Goal: Transaction & Acquisition: Purchase product/service

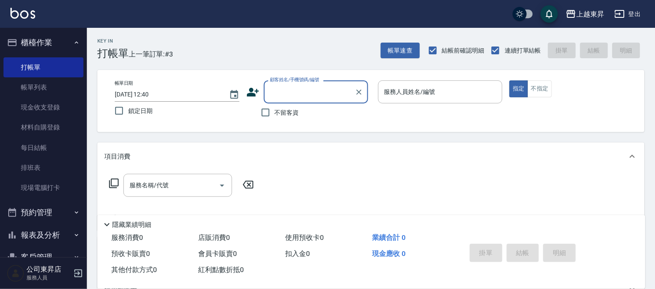
click at [279, 117] on label "不留客資" at bounding box center [277, 112] width 43 height 18
click at [275, 117] on input "不留客資" at bounding box center [265, 112] width 18 height 18
checkbox input "true"
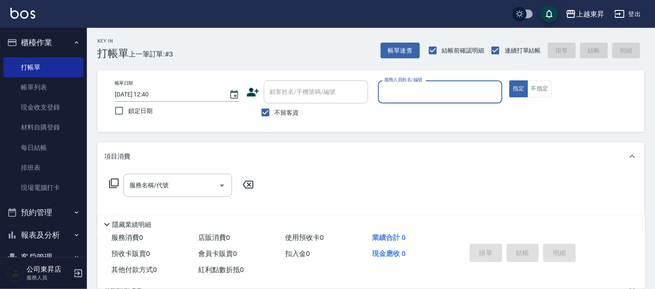
click at [478, 100] on div "服務人員姓名/編號" at bounding box center [440, 91] width 125 height 23
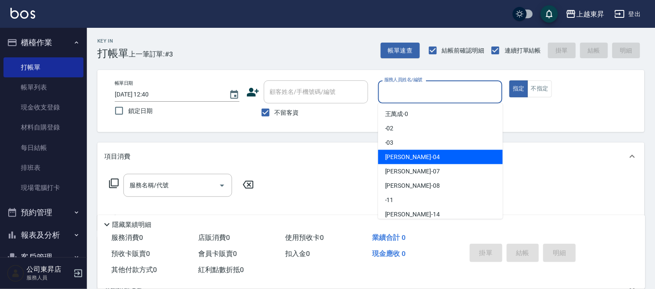
click at [392, 161] on span "[PERSON_NAME]04" at bounding box center [412, 157] width 55 height 9
type input "[PERSON_NAME]04"
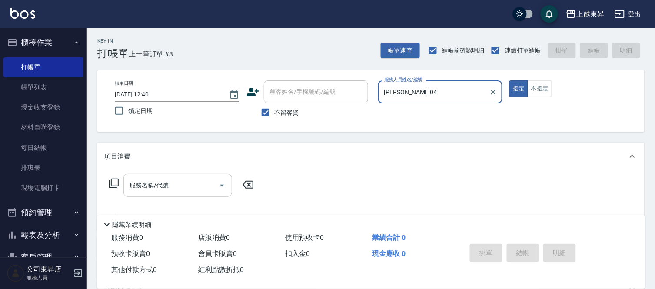
click at [184, 182] on input "服務名稱/代號" at bounding box center [171, 185] width 88 height 15
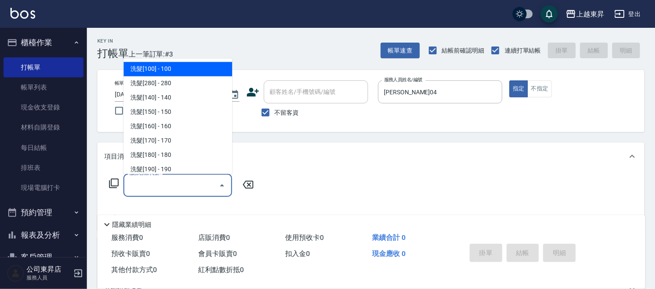
click at [191, 71] on span "洗髮[100] - 100" at bounding box center [177, 69] width 109 height 14
type input "洗髮[100](201)"
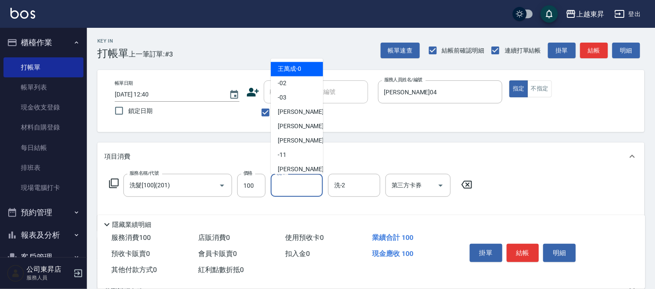
click at [294, 190] on input "洗-1" at bounding box center [297, 185] width 44 height 15
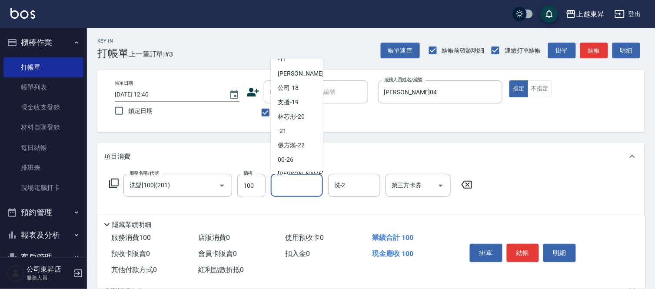
scroll to position [96, 0]
click at [292, 145] on span "[PERSON_NAME]-22" at bounding box center [291, 144] width 27 height 9
type input "[PERSON_NAME]-22"
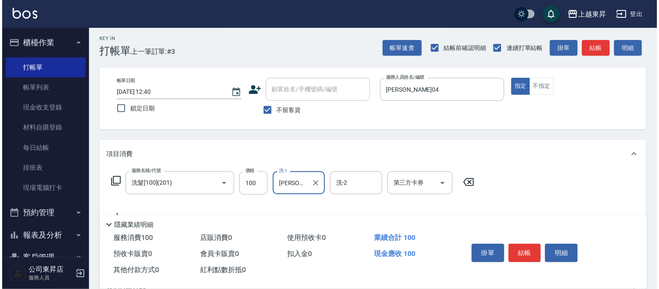
scroll to position [114, 0]
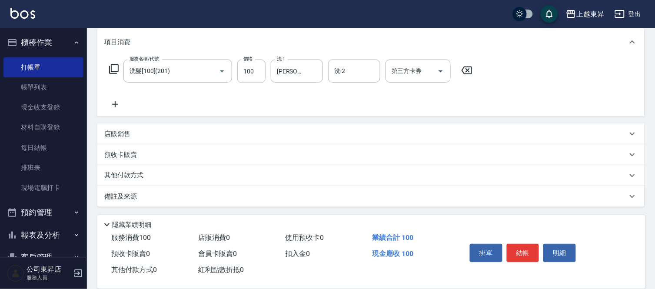
click at [117, 106] on icon at bounding box center [115, 104] width 22 height 10
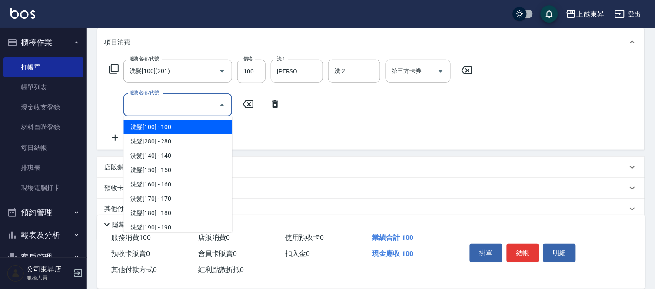
click at [168, 106] on input "服務名稱/代號" at bounding box center [171, 104] width 88 height 15
type input "洗髮[100](201)"
type input "401"
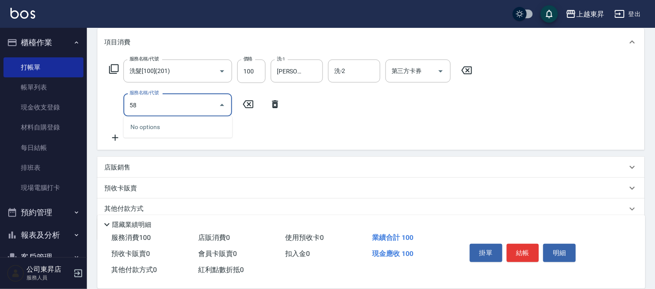
type input "5"
type input "剪髮(550)(409)"
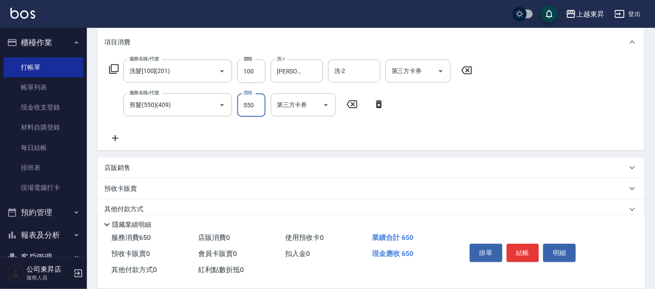
click at [252, 112] on input "550" at bounding box center [251, 104] width 28 height 23
type input "580"
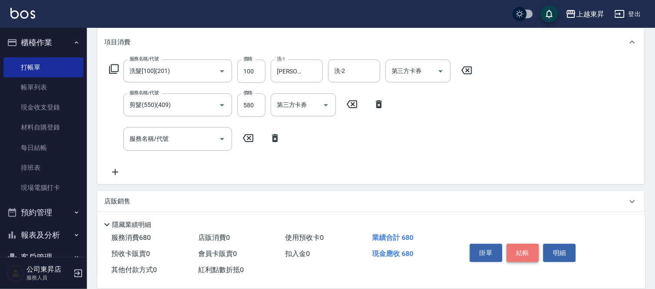
click at [518, 249] on button "結帳" at bounding box center [523, 253] width 33 height 18
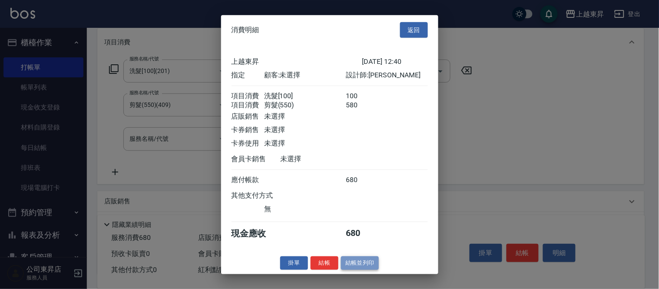
click at [373, 270] on button "結帳並列印" at bounding box center [360, 262] width 38 height 13
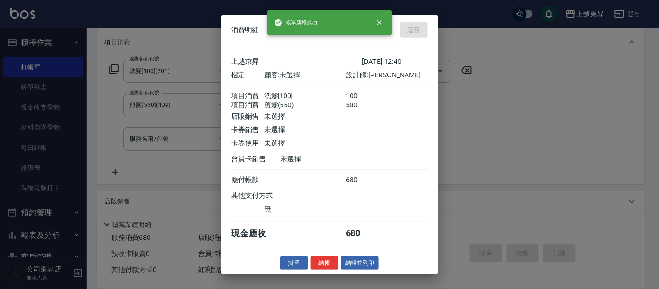
type input "[DATE] 13:19"
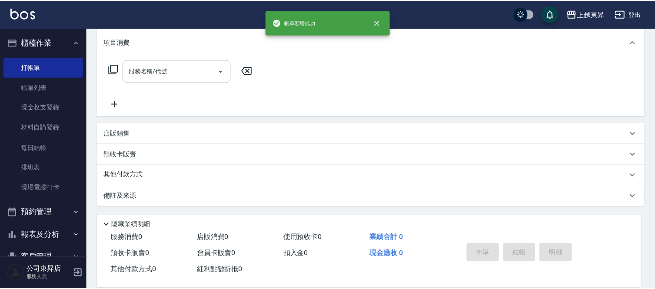
scroll to position [0, 0]
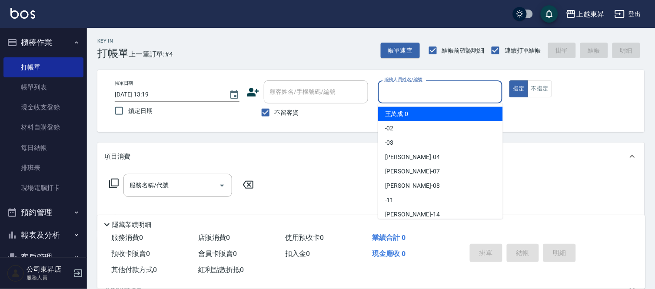
click at [390, 98] on input "服務人員姓名/編號" at bounding box center [440, 91] width 117 height 15
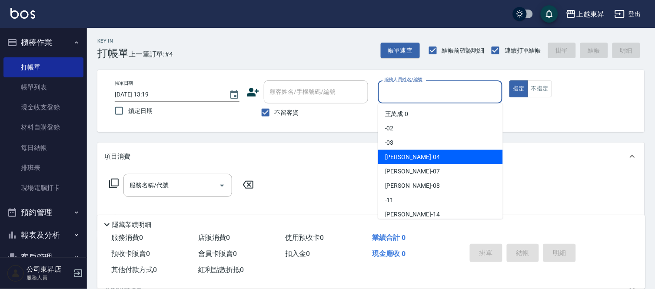
click at [408, 161] on span "[PERSON_NAME]04" at bounding box center [412, 157] width 55 height 9
type input "[PERSON_NAME]04"
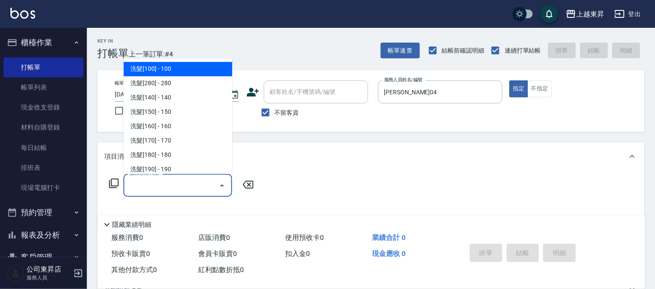
click at [193, 189] on input "服務名稱/代號" at bounding box center [171, 185] width 88 height 15
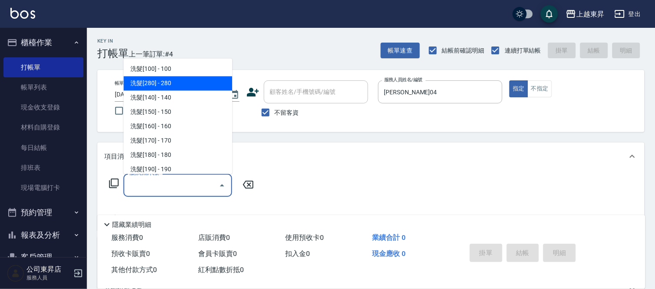
click at [183, 83] on span "洗髮[280] - 280" at bounding box center [177, 83] width 109 height 14
type input "洗髮[280](202)"
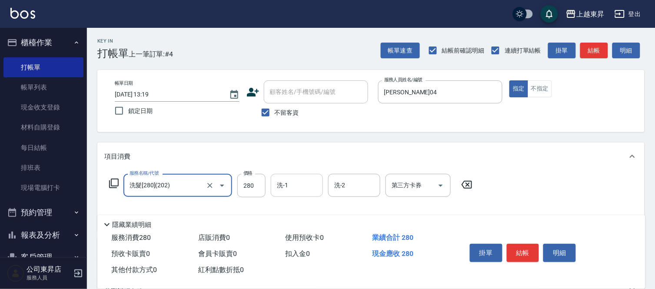
click at [307, 189] on input "洗-1" at bounding box center [297, 185] width 44 height 15
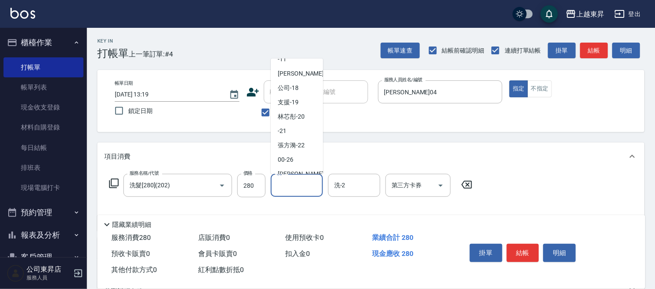
scroll to position [96, 0]
click at [302, 119] on span "林芯彤 -20" at bounding box center [291, 116] width 27 height 9
type input "林芯彤-20"
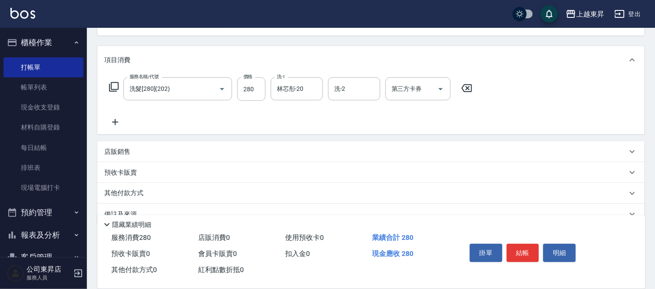
click at [114, 122] on icon at bounding box center [115, 122] width 6 height 6
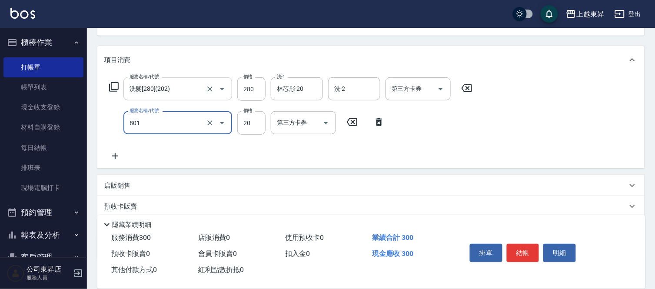
type input "潤絲(801)"
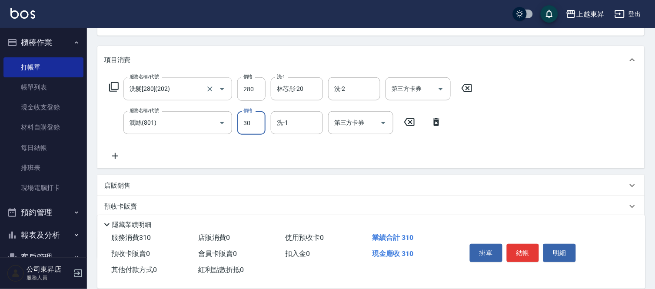
type input "30"
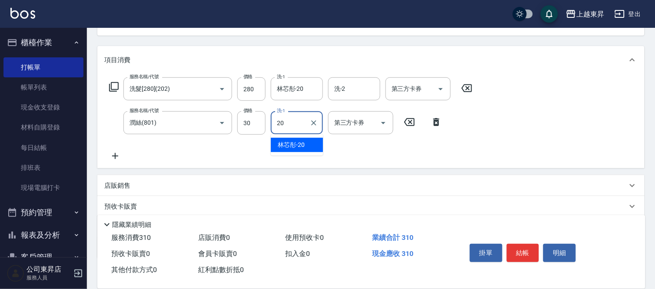
type input "林芯彤-20"
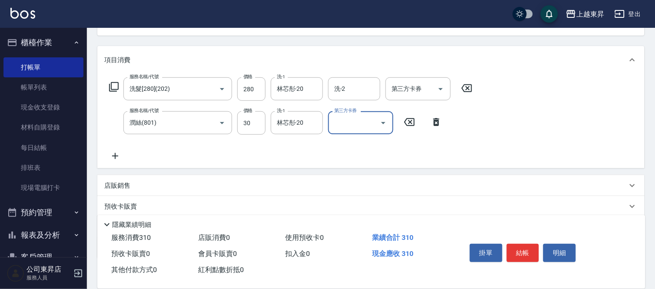
click at [111, 159] on icon at bounding box center [115, 156] width 22 height 10
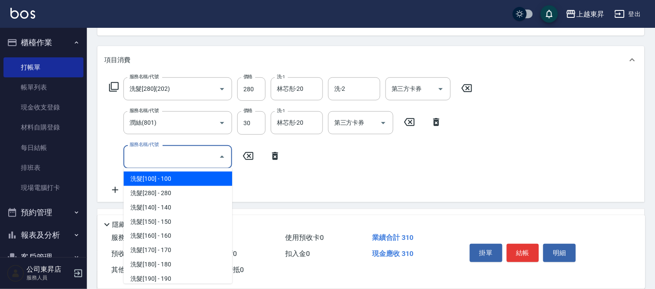
click at [146, 164] on input "服務名稱/代號" at bounding box center [171, 156] width 88 height 15
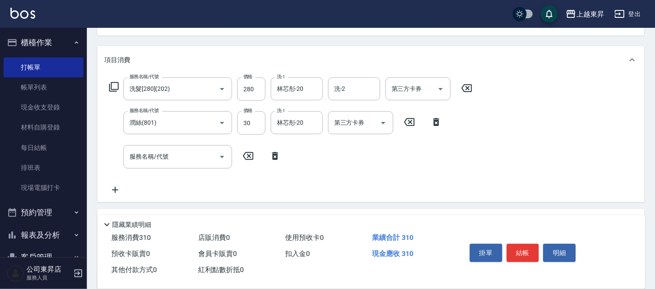
click at [110, 85] on icon at bounding box center [114, 87] width 10 height 10
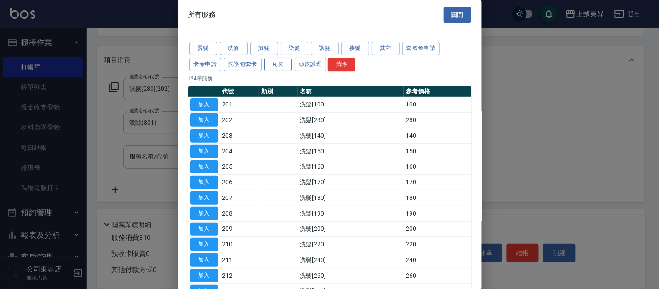
click at [278, 64] on button "瓦皮" at bounding box center [278, 64] width 28 height 13
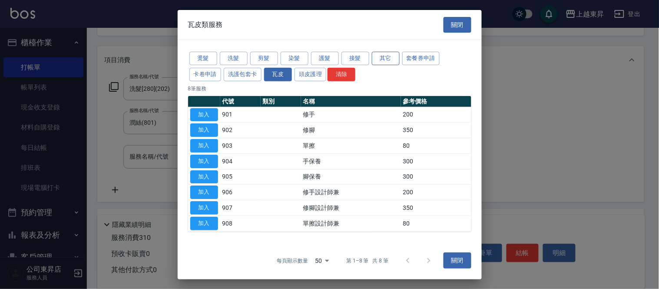
click at [384, 58] on button "其它" at bounding box center [386, 58] width 28 height 13
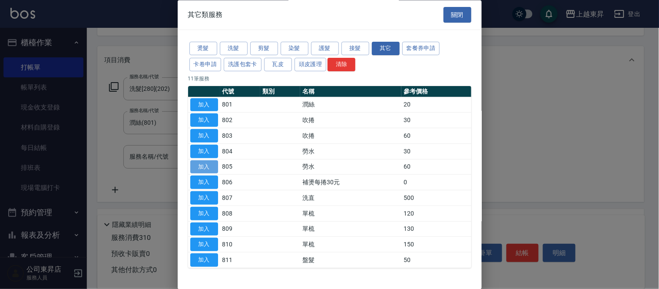
click at [213, 166] on button "加入" at bounding box center [204, 166] width 28 height 13
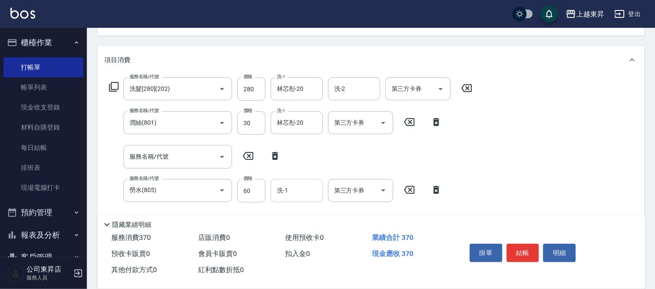
click at [297, 193] on input "洗-1" at bounding box center [297, 190] width 44 height 15
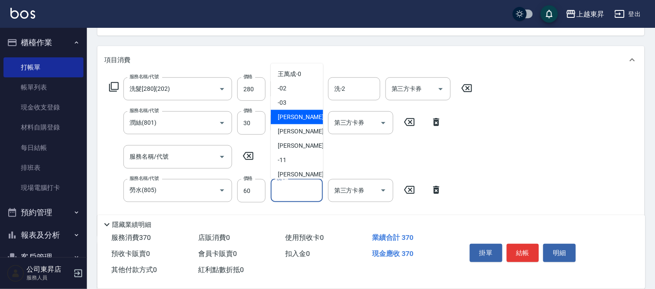
click at [287, 114] on span "[PERSON_NAME]04" at bounding box center [305, 117] width 55 height 9
type input "[PERSON_NAME]04"
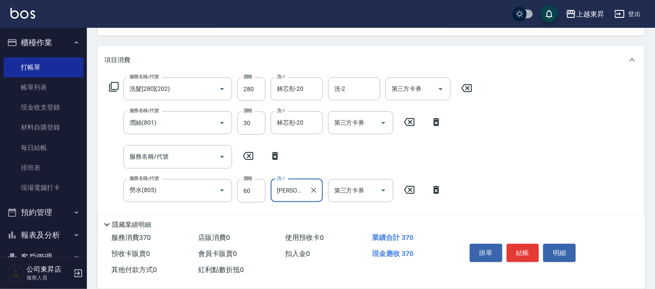
click at [503, 242] on div "掛單 結帳 明細" at bounding box center [522, 253] width 113 height 27
click at [513, 245] on button "結帳" at bounding box center [523, 253] width 33 height 18
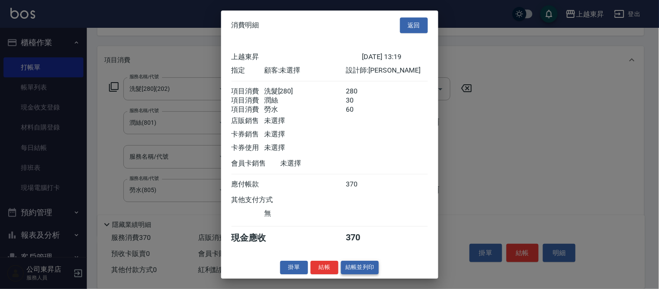
click at [362, 271] on button "結帳並列印" at bounding box center [360, 267] width 38 height 13
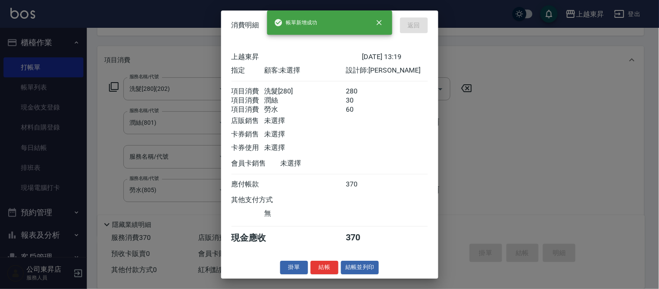
type input "[DATE] 13:20"
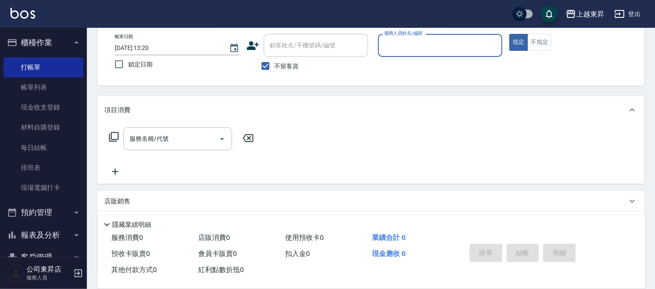
scroll to position [0, 0]
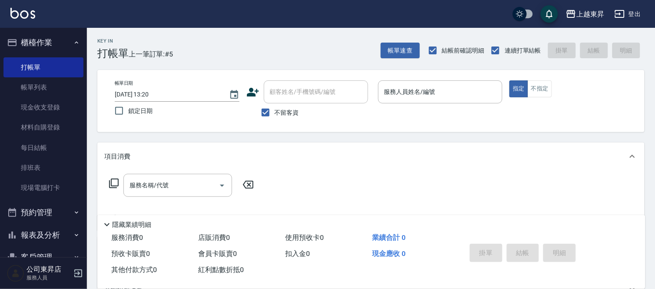
drag, startPoint x: 297, startPoint y: 116, endPoint x: 299, endPoint y: 110, distance: 6.6
click at [297, 116] on span "不留客資" at bounding box center [287, 112] width 24 height 9
click at [275, 116] on input "不留客資" at bounding box center [265, 112] width 18 height 18
checkbox input "false"
click at [305, 100] on div "顧客姓名/手機號碼/編號" at bounding box center [316, 91] width 104 height 23
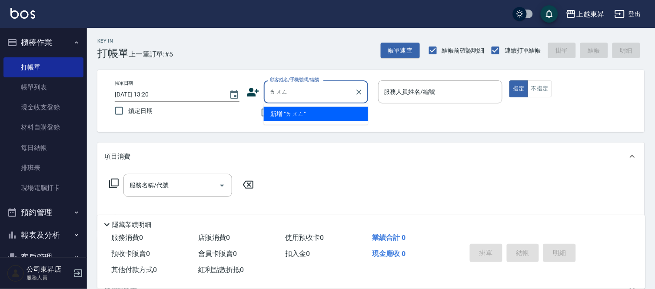
type input "巄"
click at [319, 112] on li "[PERSON_NAME]/0910190908/40131" at bounding box center [316, 114] width 104 height 14
type input "[PERSON_NAME]/0910190908/40131"
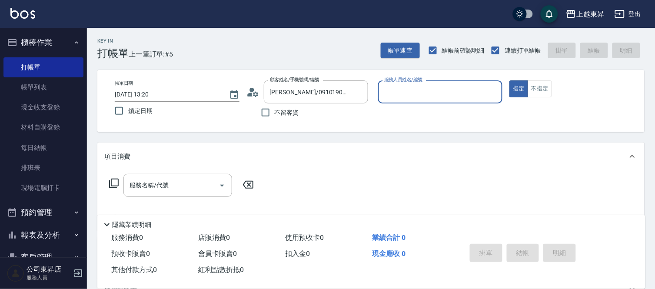
type input "[PERSON_NAME]04"
click at [213, 186] on input "服務名稱/代號" at bounding box center [171, 185] width 88 height 15
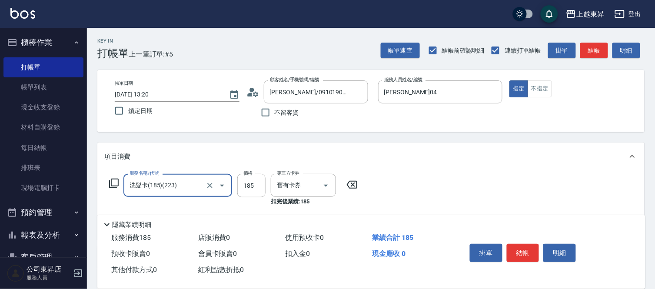
type input "洗髮卡(185)(223)"
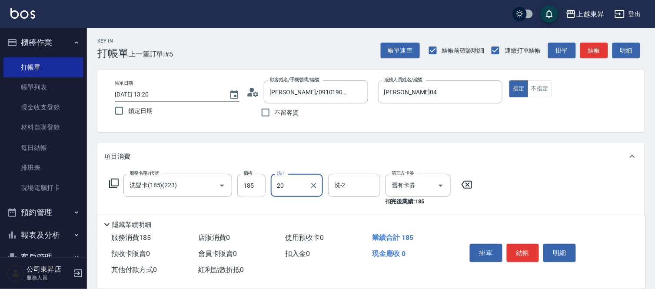
type input "林芯彤-20"
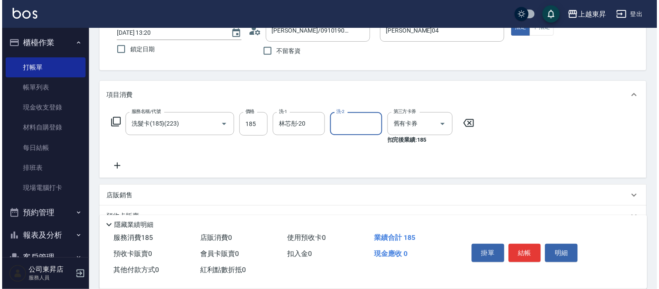
scroll to position [96, 0]
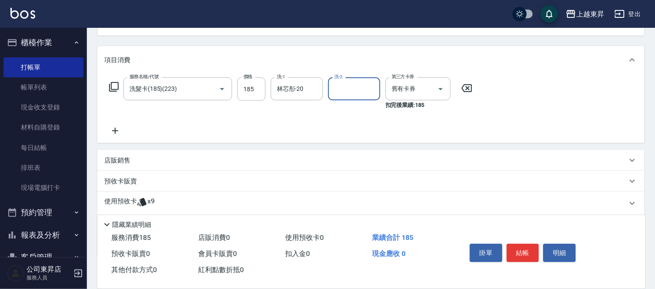
click at [117, 127] on icon at bounding box center [115, 131] width 22 height 10
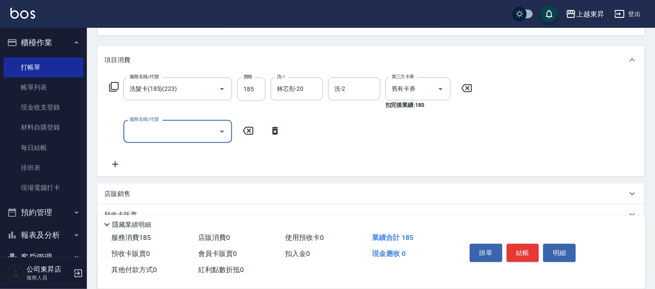
click at [115, 90] on icon at bounding box center [114, 87] width 10 height 10
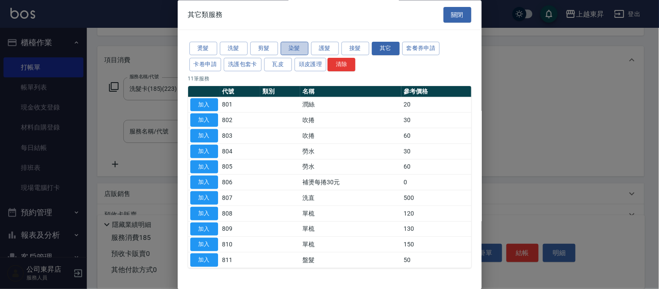
click at [299, 48] on button "染髮" at bounding box center [295, 48] width 28 height 13
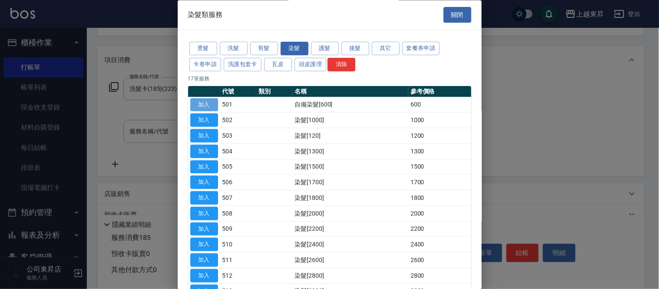
click at [212, 106] on button "加入" at bounding box center [204, 104] width 28 height 13
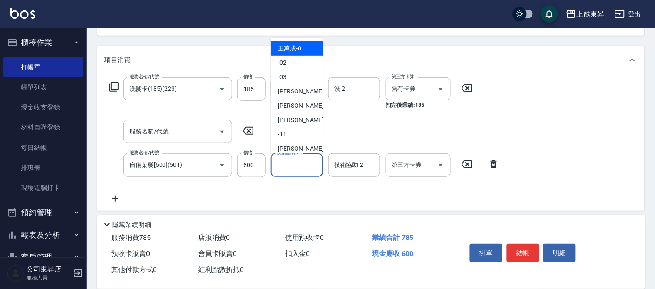
click at [282, 166] on input "技術協助-1" at bounding box center [297, 164] width 44 height 15
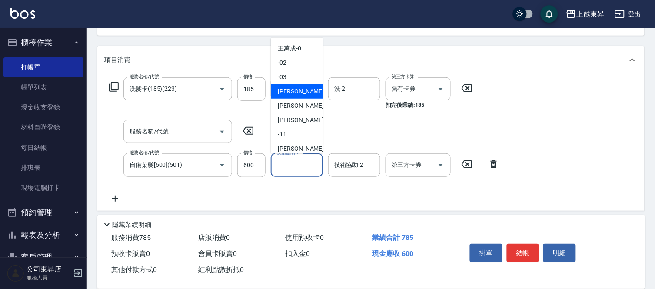
click at [289, 93] on span "[PERSON_NAME]04" at bounding box center [305, 91] width 55 height 9
type input "[PERSON_NAME]04"
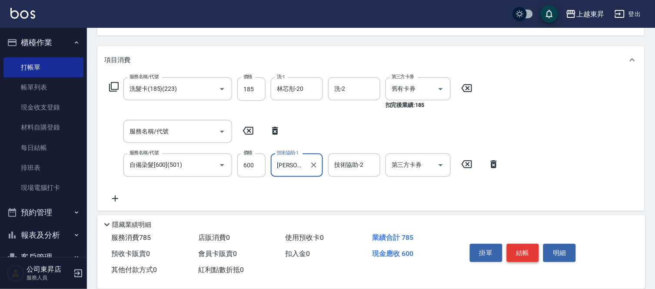
click at [524, 246] on button "結帳" at bounding box center [523, 253] width 33 height 18
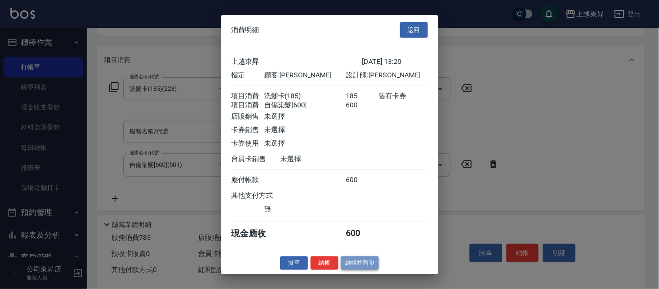
click at [350, 262] on button "結帳並列印" at bounding box center [360, 262] width 38 height 13
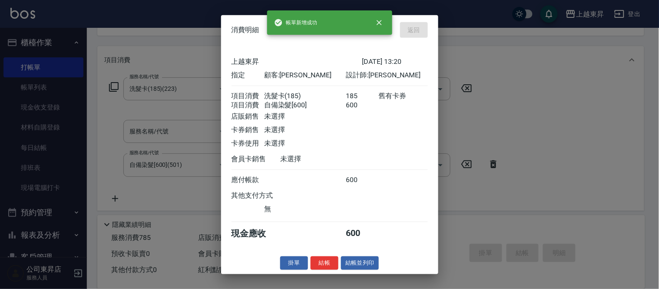
type input "[DATE] 13:24"
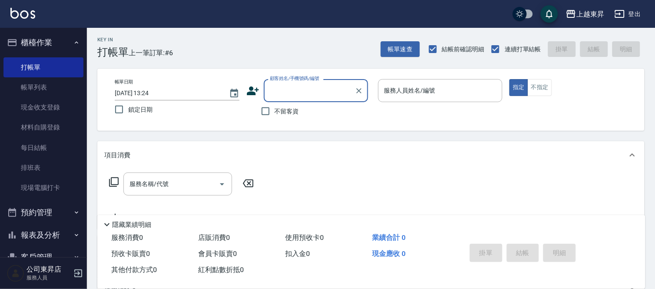
scroll to position [0, 0]
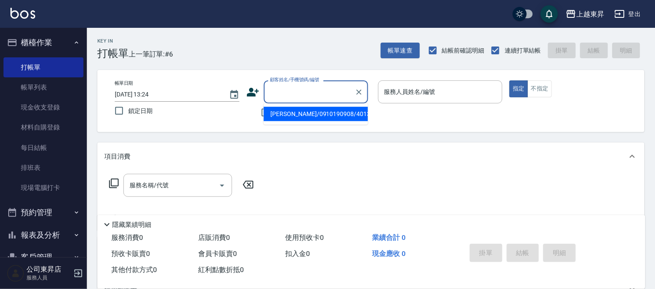
click at [284, 93] on input "顧客姓名/手機號碼/編號" at bounding box center [309, 91] width 83 height 15
click at [289, 159] on div "項目消費" at bounding box center [365, 156] width 523 height 9
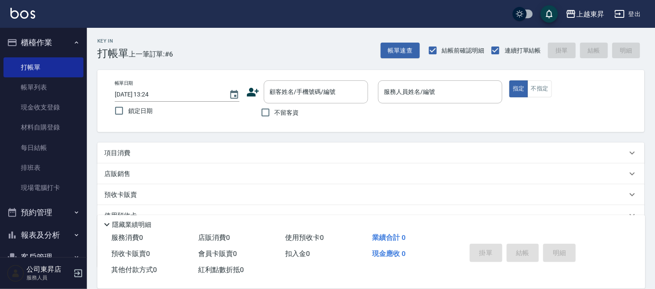
click at [279, 114] on span "不留客資" at bounding box center [287, 112] width 24 height 9
click at [275, 114] on input "不留客資" at bounding box center [265, 112] width 18 height 18
click at [279, 114] on span "不留客資" at bounding box center [287, 112] width 24 height 9
click at [275, 114] on input "不留客資" at bounding box center [265, 112] width 18 height 18
checkbox input "false"
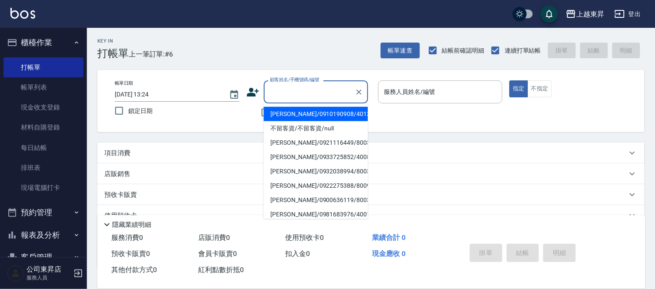
click at [276, 95] on input "顧客姓名/手機號碼/編號" at bounding box center [309, 91] width 83 height 15
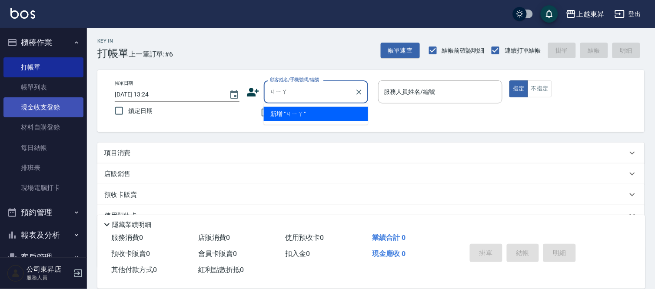
type input "假"
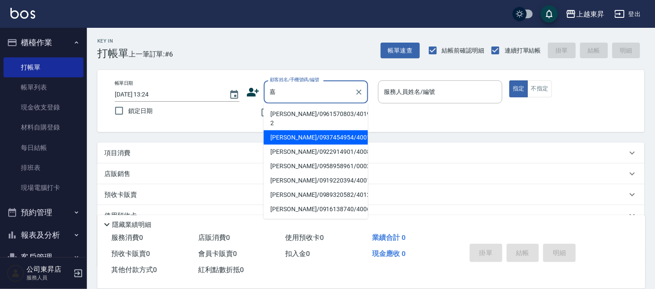
click at [301, 130] on li "[PERSON_NAME]/0937454954/40011" at bounding box center [316, 137] width 104 height 14
type input "[PERSON_NAME]/0937454954/40011"
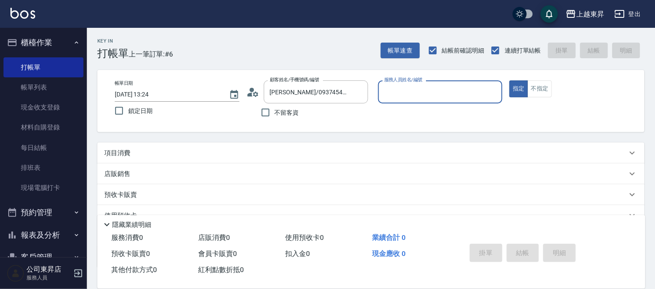
type input "[PERSON_NAME]04"
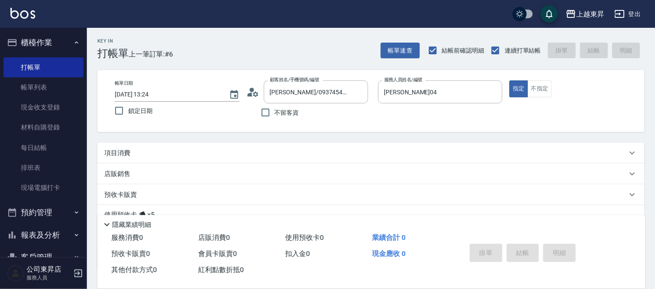
click at [113, 159] on div "項目消費" at bounding box center [370, 153] width 547 height 21
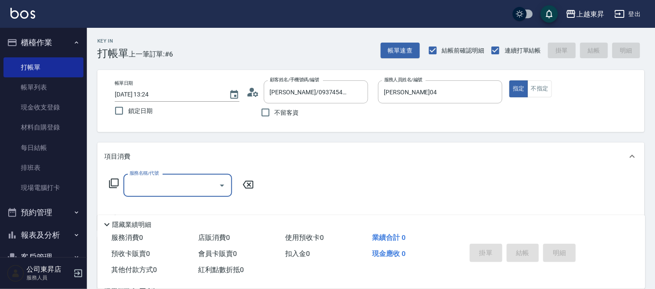
click at [157, 190] on input "服務名稱/代號" at bounding box center [171, 185] width 88 height 15
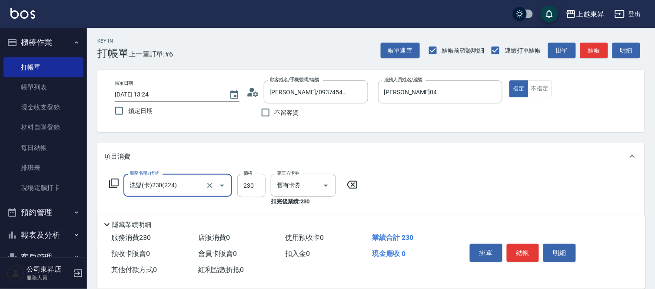
type input "洗髮(卡)230(224)"
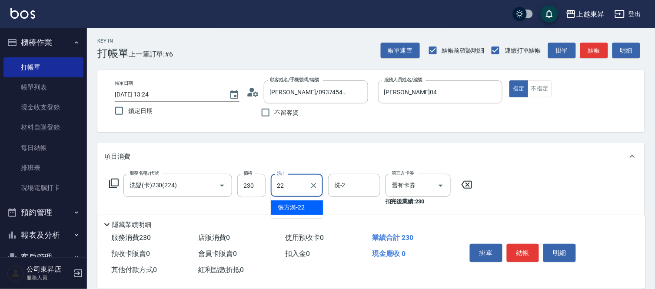
type input "[PERSON_NAME]-22"
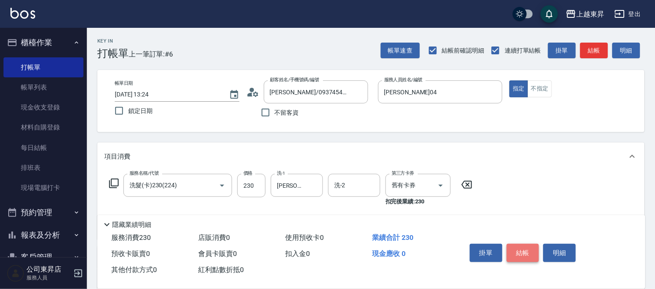
click at [516, 245] on button "結帳" at bounding box center [523, 253] width 33 height 18
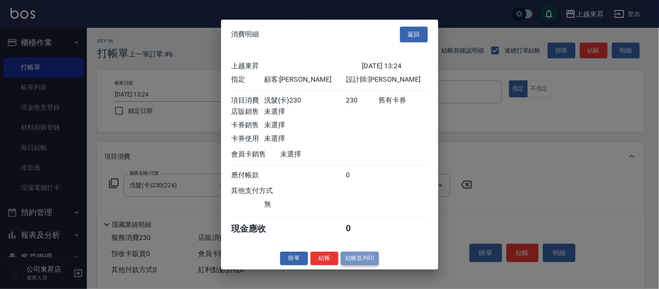
click at [366, 265] on button "結帳並列印" at bounding box center [360, 258] width 38 height 13
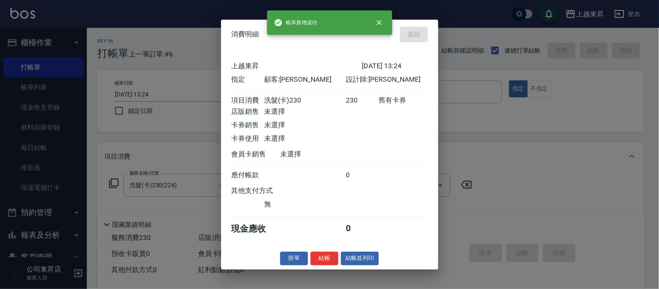
type input "[DATE] 13:25"
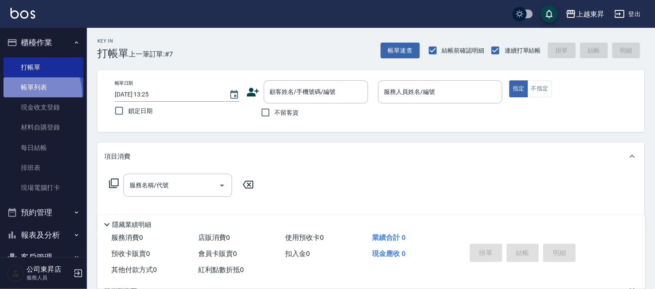
click at [26, 94] on link "帳單列表" at bounding box center [43, 87] width 80 height 20
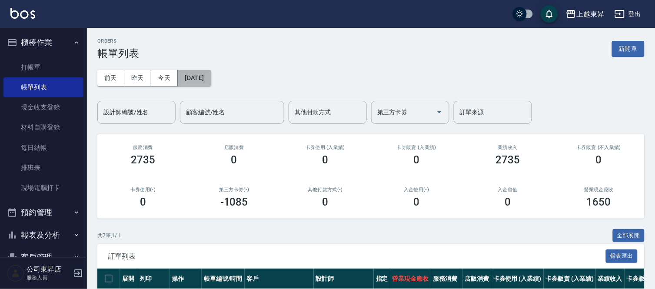
click at [211, 79] on button "[DATE]" at bounding box center [194, 78] width 33 height 16
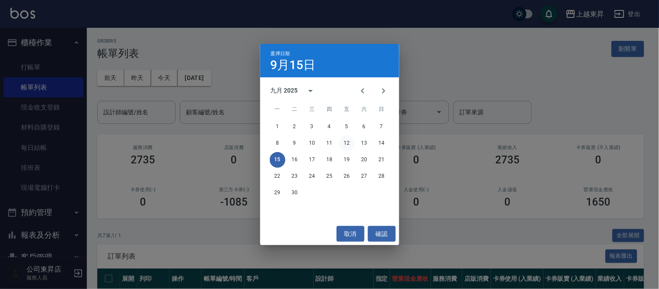
drag, startPoint x: 357, startPoint y: 139, endPoint x: 346, endPoint y: 143, distance: 11.5
click at [346, 143] on div "8 9 10 11 12 13 14" at bounding box center [329, 144] width 139 height 16
click at [346, 143] on button "12" at bounding box center [347, 144] width 16 height 16
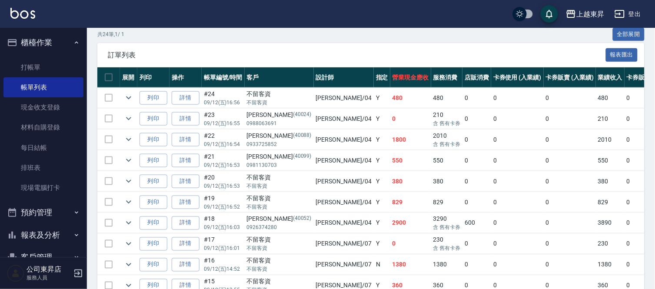
scroll to position [241, 0]
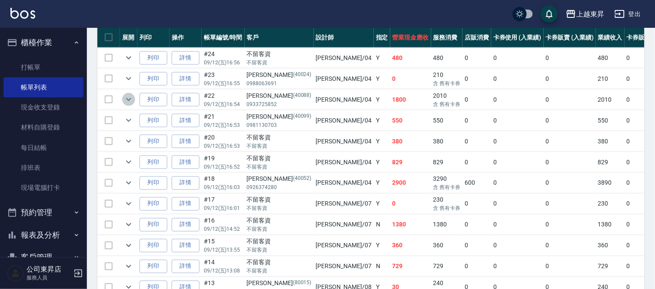
click at [125, 104] on icon "expand row" at bounding box center [128, 99] width 10 height 10
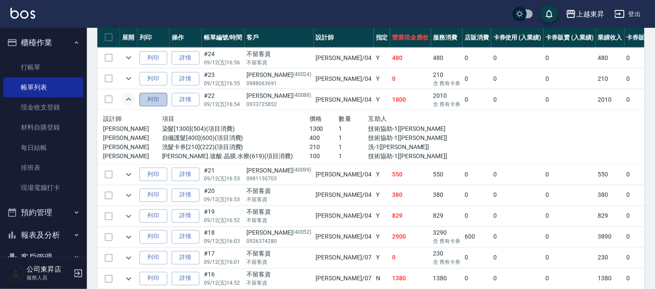
click at [155, 102] on button "列印" at bounding box center [153, 99] width 28 height 13
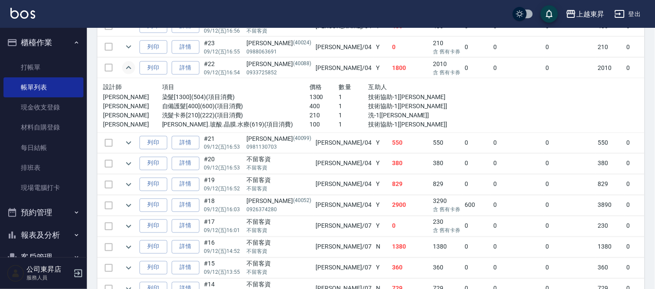
scroll to position [289, 0]
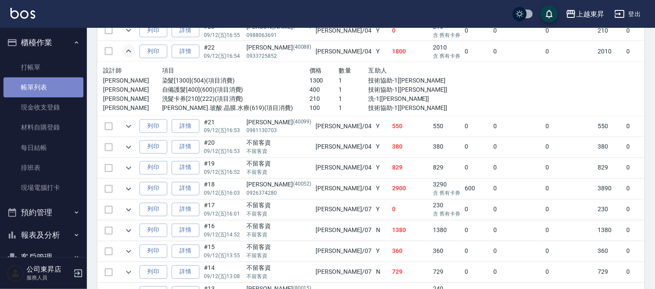
click at [60, 84] on link "帳單列表" at bounding box center [43, 87] width 80 height 20
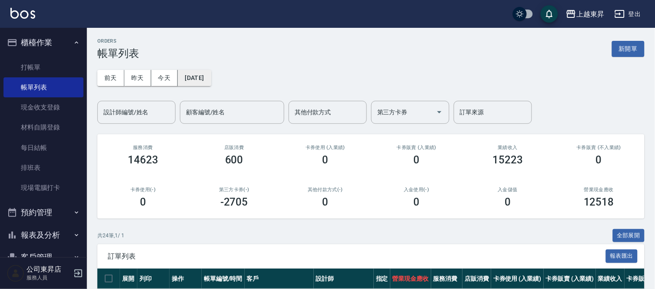
click at [196, 77] on button "[DATE]" at bounding box center [194, 78] width 33 height 16
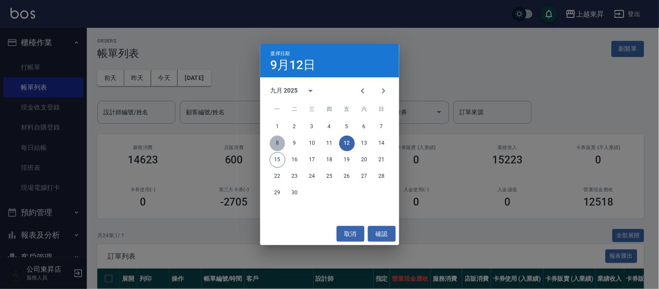
click at [281, 141] on button "8" at bounding box center [278, 144] width 16 height 16
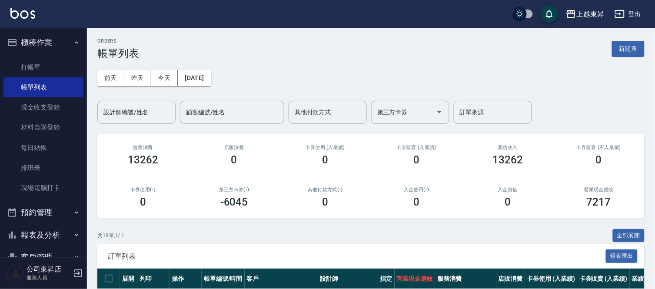
scroll to position [193, 0]
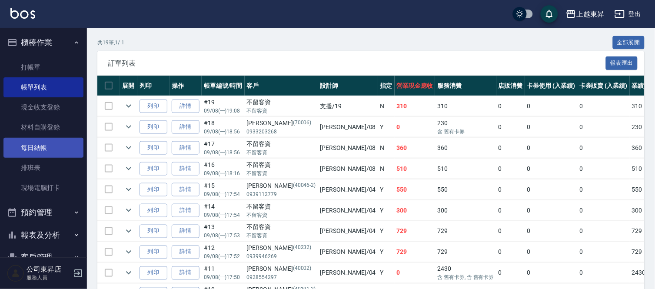
click at [44, 148] on link "每日結帳" at bounding box center [43, 148] width 80 height 20
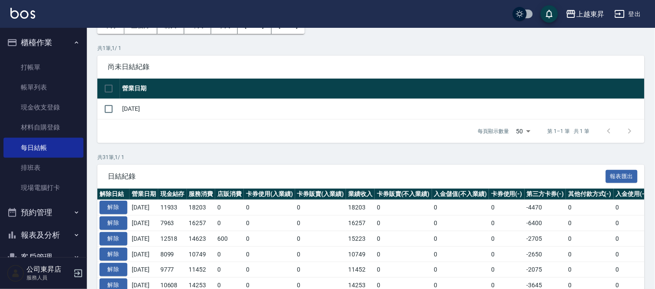
scroll to position [193, 0]
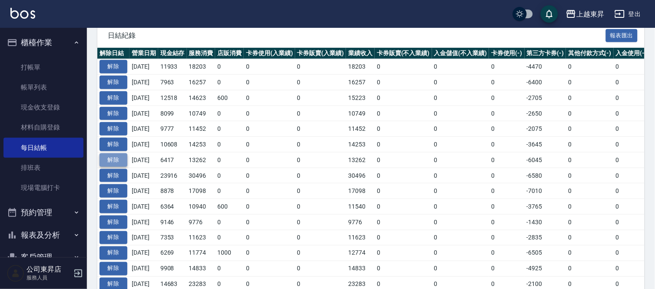
click at [113, 158] on button "解除" at bounding box center [114, 159] width 28 height 13
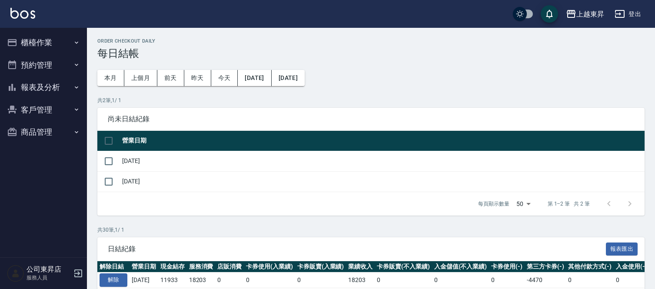
scroll to position [193, 0]
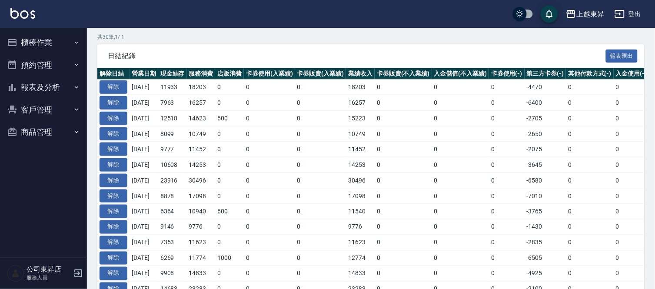
click at [36, 42] on button "櫃檯作業" at bounding box center [43, 42] width 80 height 23
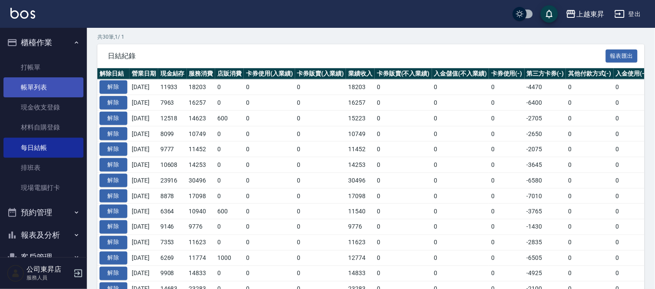
click at [51, 88] on link "帳單列表" at bounding box center [43, 87] width 80 height 20
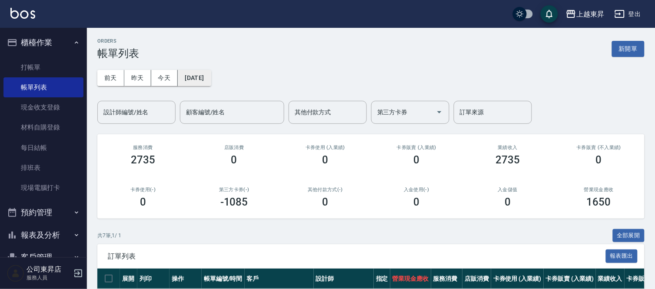
click at [188, 77] on button "[DATE]" at bounding box center [194, 78] width 33 height 16
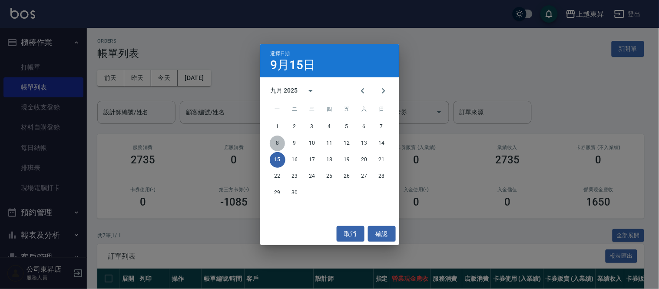
click at [278, 144] on button "8" at bounding box center [278, 144] width 16 height 16
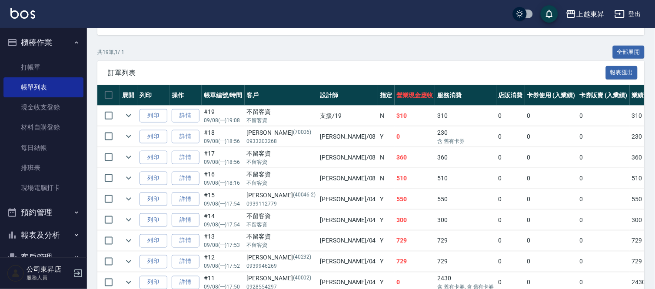
scroll to position [289, 0]
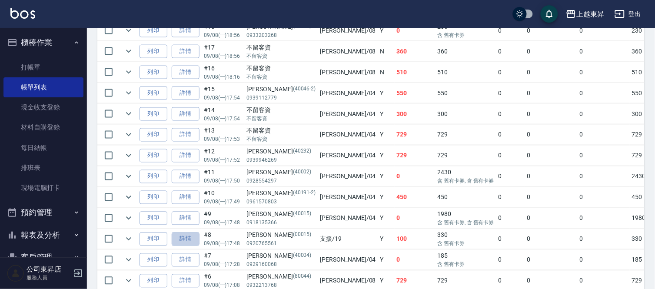
click at [190, 241] on link "詳情" at bounding box center [186, 238] width 28 height 13
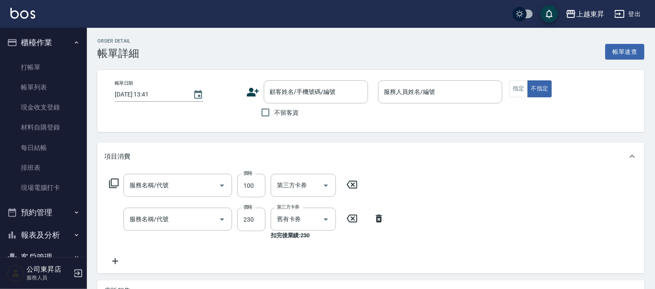
type input "2025/09/08 17:48"
type input "支援-19"
type input "[PERSON_NAME].玻酸.晶膜.水療(619)"
type input "洗髮(卡)230(224)"
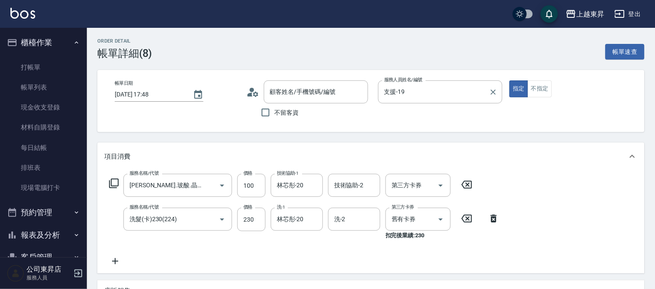
type input "袁鳳/0920765561/00015"
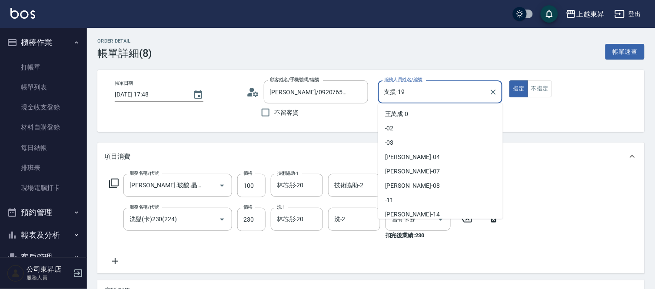
click at [420, 90] on input "支援-19" at bounding box center [434, 91] width 104 height 15
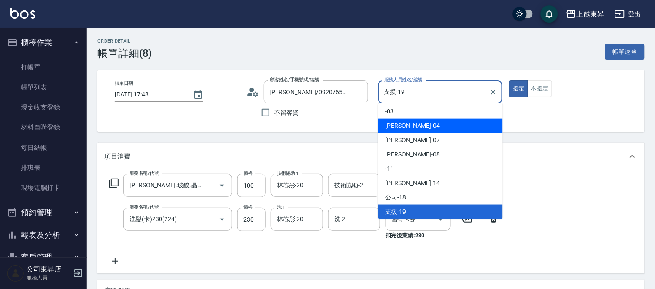
click at [432, 128] on div "[PERSON_NAME]04" at bounding box center [440, 126] width 125 height 14
type input "[PERSON_NAME]04"
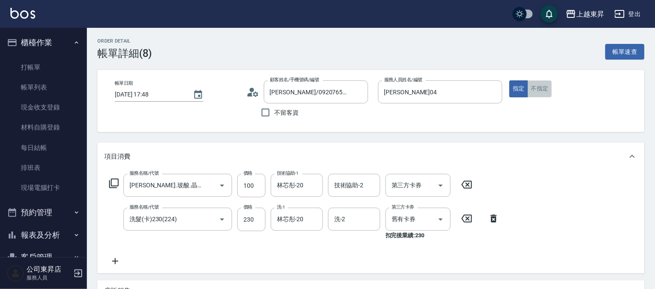
click at [552, 85] on button "不指定" at bounding box center [540, 88] width 24 height 17
click at [543, 88] on button "不指定" at bounding box center [540, 88] width 24 height 17
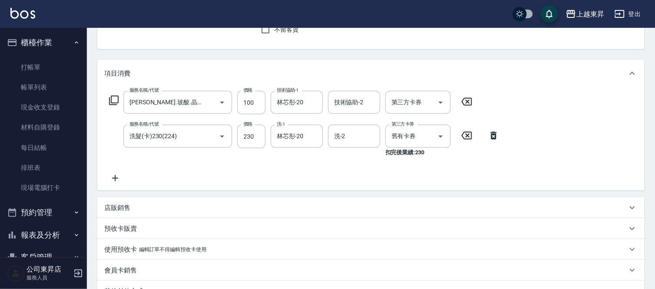
scroll to position [209, 0]
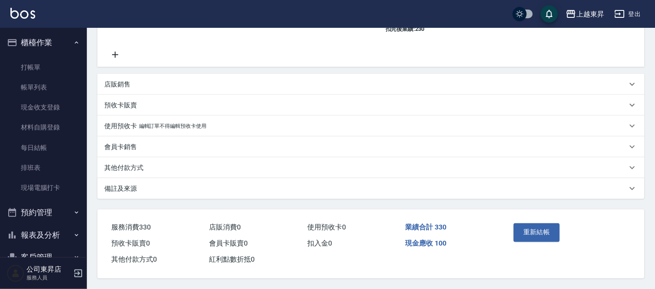
click at [540, 231] on button "重新結帳" at bounding box center [537, 232] width 46 height 18
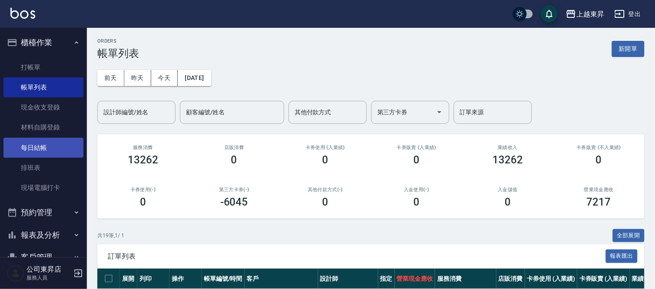
click at [50, 145] on link "每日結帳" at bounding box center [43, 148] width 80 height 20
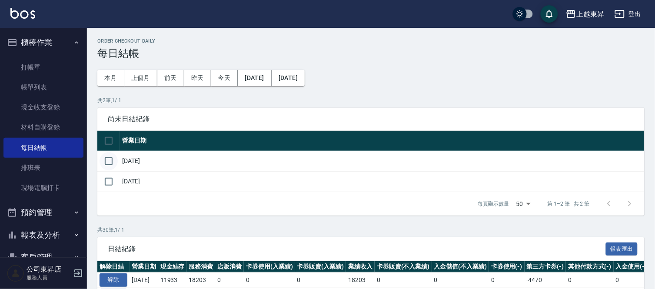
click at [111, 158] on input "checkbox" at bounding box center [109, 161] width 18 height 18
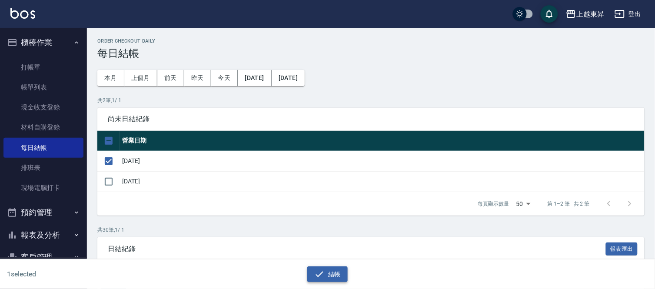
click at [330, 279] on button "結帳" at bounding box center [327, 274] width 40 height 16
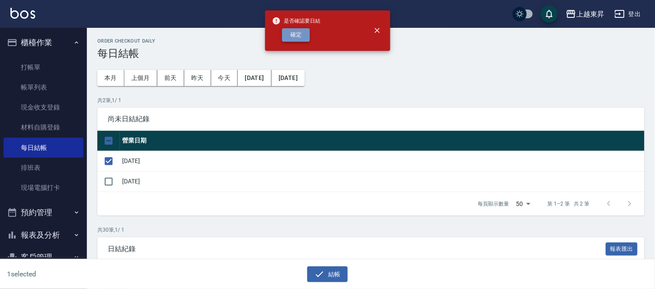
click at [302, 33] on button "確定" at bounding box center [296, 34] width 28 height 13
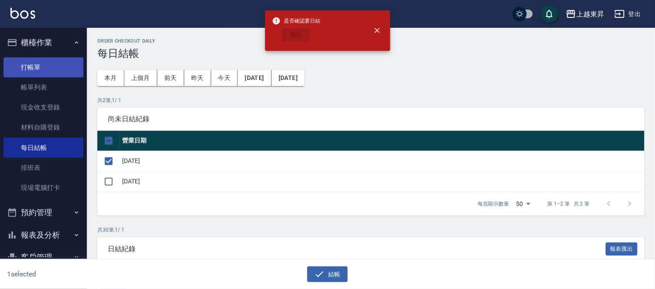
checkbox input "false"
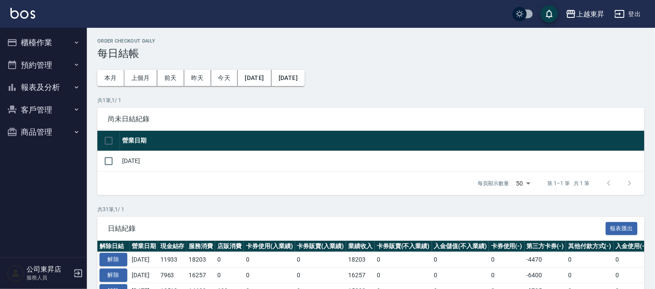
click at [37, 33] on button "櫃檯作業" at bounding box center [43, 42] width 80 height 23
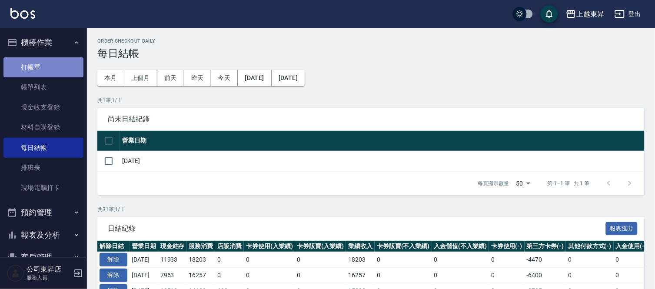
click at [58, 70] on link "打帳單" at bounding box center [43, 67] width 80 height 20
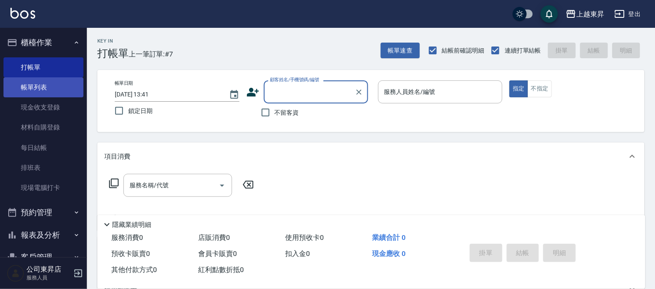
click at [7, 89] on link "帳單列表" at bounding box center [43, 87] width 80 height 20
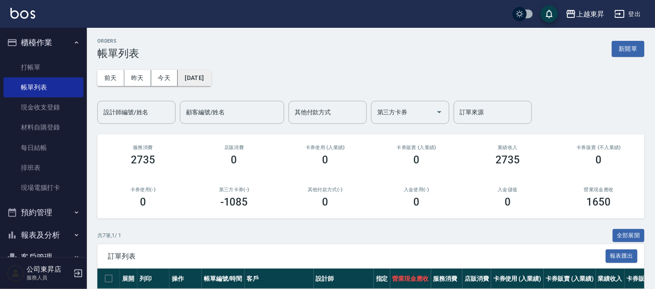
click at [211, 75] on button "[DATE]" at bounding box center [194, 78] width 33 height 16
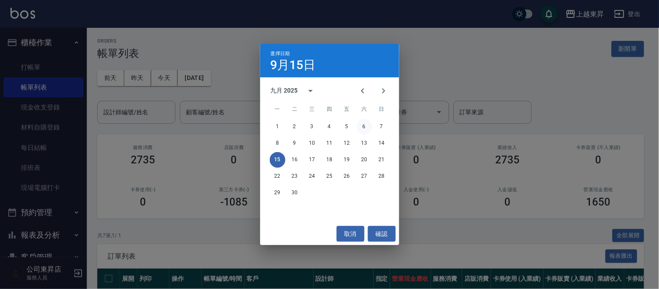
click at [365, 125] on button "6" at bounding box center [365, 127] width 16 height 16
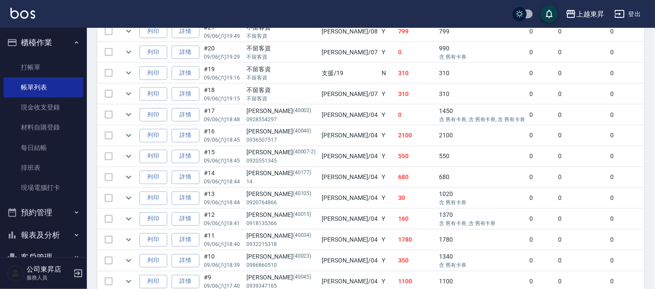
scroll to position [289, 0]
click at [126, 56] on icon "expand row" at bounding box center [128, 51] width 10 height 10
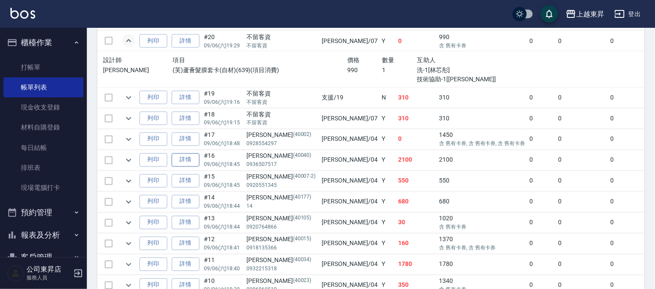
scroll to position [241, 0]
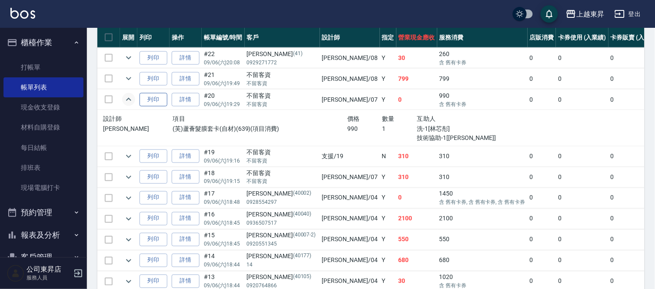
click at [145, 96] on button "列印" at bounding box center [153, 99] width 28 height 13
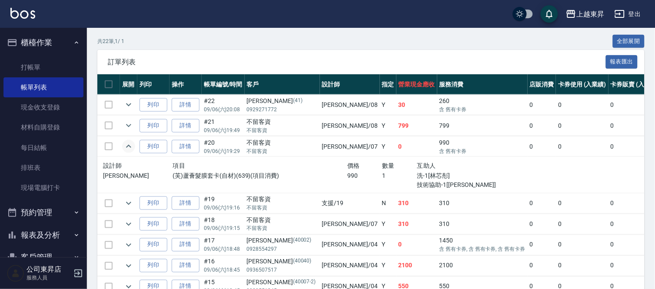
scroll to position [193, 0]
